Goal: Navigation & Orientation: Find specific page/section

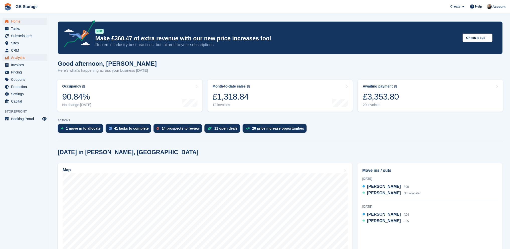
click at [19, 58] on span "Analytics" at bounding box center [26, 57] width 30 height 7
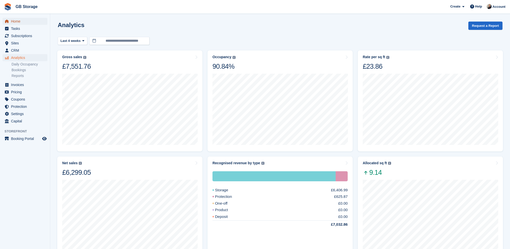
click at [19, 19] on span "Home" at bounding box center [26, 21] width 30 height 7
